Goal: Navigation & Orientation: Understand site structure

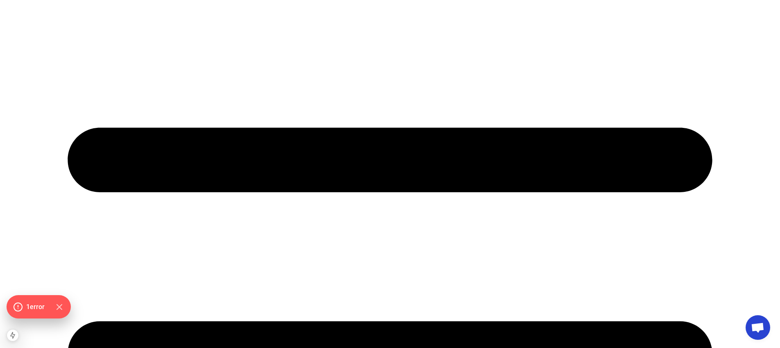
scroll to position [145, 0]
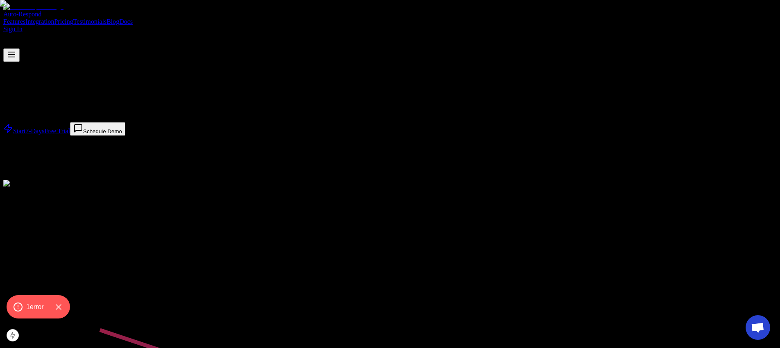
click at [54, 18] on link "Integration" at bounding box center [39, 21] width 29 height 7
